Goal: Book appointment/travel/reservation

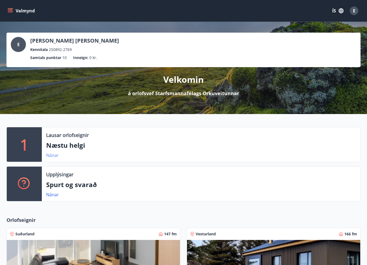
click at [55, 155] on link "Nánar" at bounding box center [52, 156] width 13 height 6
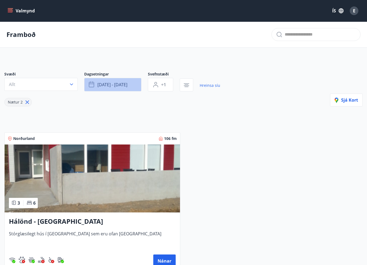
click at [110, 83] on span "sep 19 - sep 22" at bounding box center [112, 85] width 30 height 6
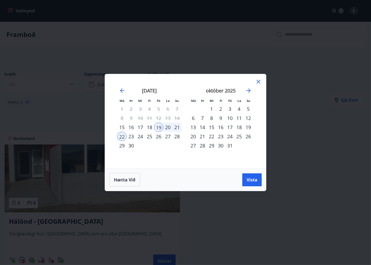
click at [232, 117] on div "10" at bounding box center [229, 118] width 9 height 9
click at [227, 125] on div "17" at bounding box center [229, 127] width 9 height 9
click at [251, 136] on div "26" at bounding box center [248, 136] width 9 height 9
click at [231, 128] on div "17" at bounding box center [229, 127] width 9 height 9
click at [245, 128] on div "19" at bounding box center [248, 127] width 9 height 9
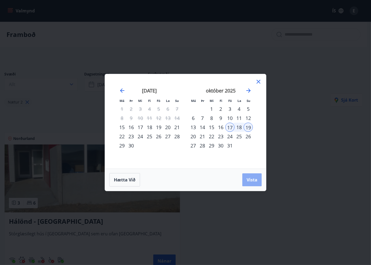
click at [253, 179] on span "Vista" at bounding box center [252, 180] width 11 height 6
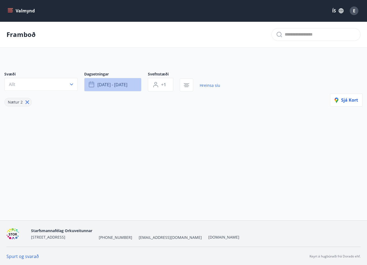
click at [129, 86] on button "okt 17 - okt 19" at bounding box center [112, 85] width 57 height 14
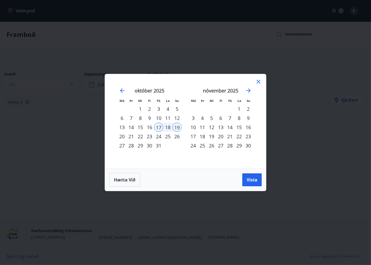
click at [160, 135] on div "24" at bounding box center [158, 136] width 9 height 9
click at [178, 138] on div "26" at bounding box center [177, 136] width 9 height 9
click at [249, 181] on span "Vista" at bounding box center [252, 180] width 11 height 6
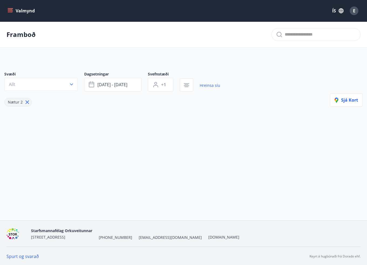
click at [27, 103] on icon at bounding box center [27, 102] width 6 height 6
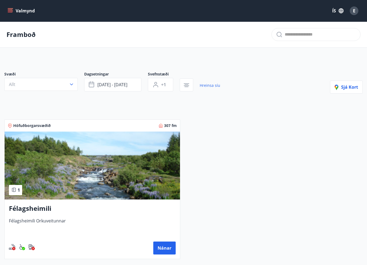
click at [12, 7] on button "Valmynd" at bounding box center [21, 11] width 31 height 10
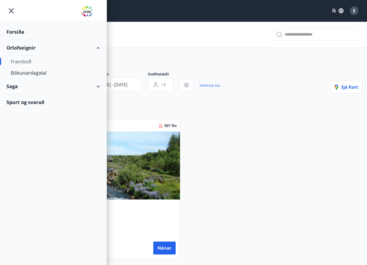
click at [20, 61] on div "Framboð" at bounding box center [53, 61] width 85 height 11
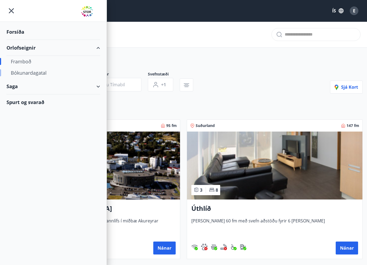
click at [23, 70] on div "Bókunardagatal" at bounding box center [53, 72] width 85 height 11
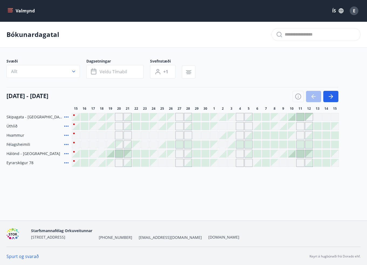
click at [197, 120] on div at bounding box center [197, 117] width 8 height 8
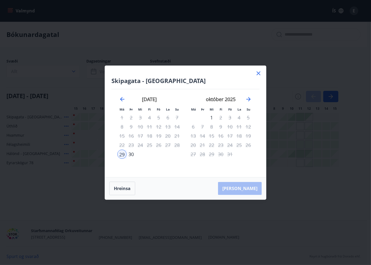
click at [259, 73] on icon at bounding box center [259, 74] width 4 height 4
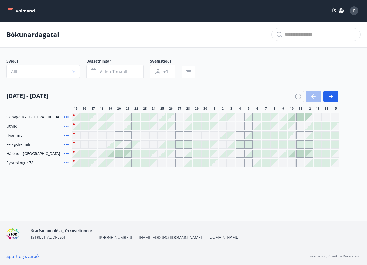
click at [293, 154] on div at bounding box center [292, 154] width 8 height 8
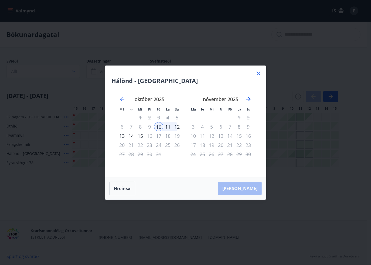
click at [260, 72] on icon at bounding box center [258, 73] width 6 height 6
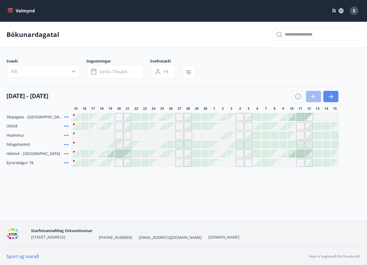
click at [330, 98] on icon "button" at bounding box center [331, 96] width 6 height 6
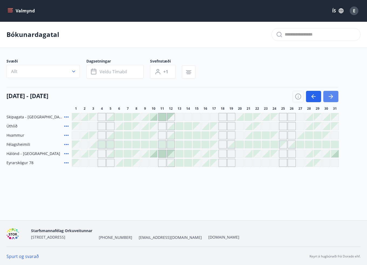
click at [332, 96] on icon "button" at bounding box center [332, 97] width 2 height 4
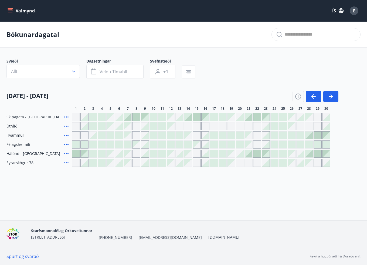
click at [311, 136] on div at bounding box center [309, 136] width 8 height 8
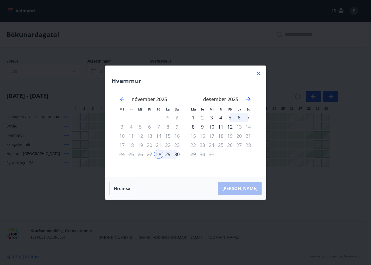
click at [264, 73] on div "Hvammur Má Þr Mi Fi Fö La Su Má Þr Mi Fi Fö La Su október 2025 1 2 3 4 5 6 7 8 …" at bounding box center [185, 122] width 161 height 112
